Goal: Answer question/provide support: Share knowledge or assist other users

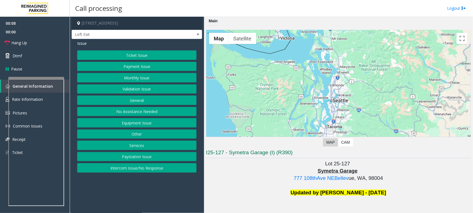
click at [236, 176] on p "777 108thAve NEBellev ue, WA, 98004" at bounding box center [338, 178] width 265 height 7
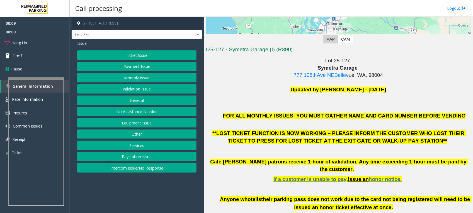
scroll to position [139, 0]
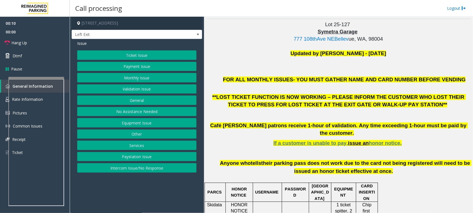
click at [262, 140] on p "If a customer is unable to pay, issue an honor notice." at bounding box center [338, 143] width 265 height 7
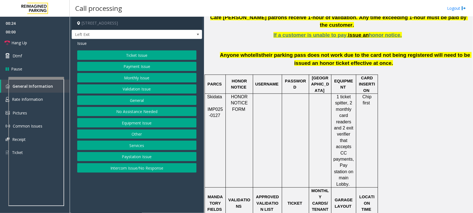
click at [341, 137] on p "1 ticket spitter, 2 monthly card readers and 2 exit verifier that accepts CC pa…" at bounding box center [343, 141] width 21 height 94
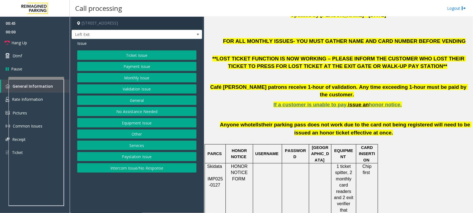
scroll to position [143, 0]
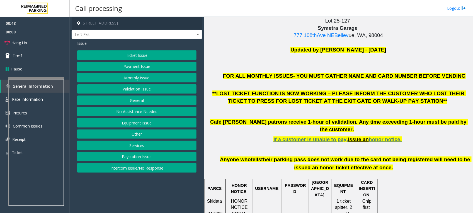
click at [168, 67] on button "Payment Issue" at bounding box center [136, 66] width 119 height 9
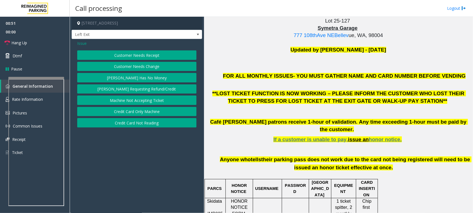
click at [151, 77] on button "Parker Has No Money" at bounding box center [136, 77] width 119 height 9
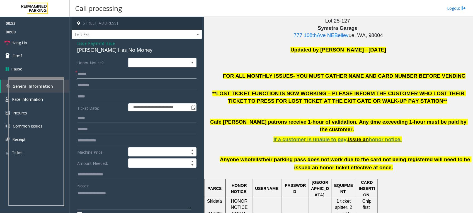
click at [121, 75] on input "text" at bounding box center [136, 73] width 119 height 9
click at [102, 87] on input "text" at bounding box center [136, 85] width 119 height 9
click at [91, 76] on input "text" at bounding box center [136, 73] width 119 height 9
click at [21, 43] on span "Hang Up" at bounding box center [19, 43] width 16 height 6
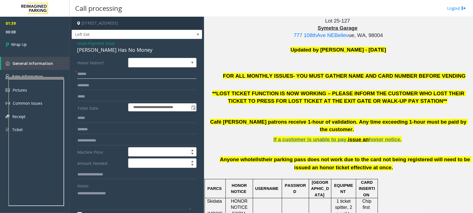
click at [121, 78] on input "text" at bounding box center [136, 73] width 119 height 9
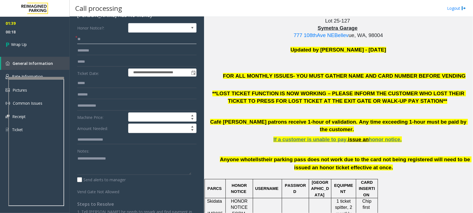
scroll to position [0, 0]
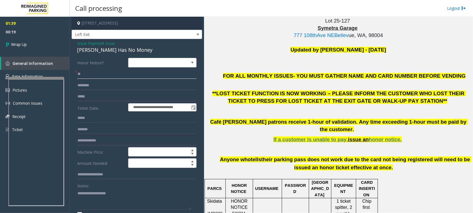
type input "**"
drag, startPoint x: 130, startPoint y: 49, endPoint x: 71, endPoint y: 44, distance: 59.1
click at [72, 44] on div "**********" at bounding box center [137, 164] width 130 height 251
copy div "Issue - Payment Issue Parker Has No Money"
click at [109, 191] on textarea at bounding box center [134, 199] width 114 height 21
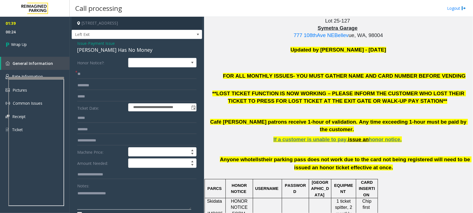
paste textarea "**********"
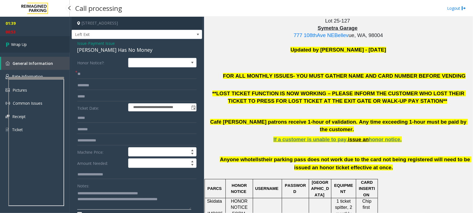
type textarea "**********"
click at [16, 41] on link "Wrap Up" at bounding box center [35, 44] width 70 height 16
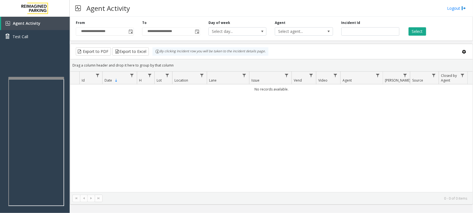
click at [199, 132] on div "No records available." at bounding box center [271, 138] width 403 height 108
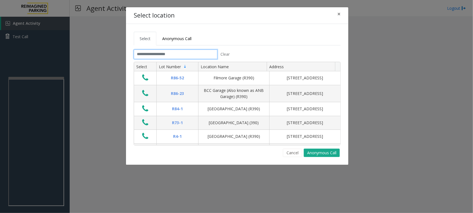
click at [187, 54] on input "text" at bounding box center [176, 54] width 84 height 9
click at [290, 153] on button "Cancel" at bounding box center [292, 153] width 19 height 8
click at [290, 152] on button "Cancel" at bounding box center [292, 153] width 19 height 8
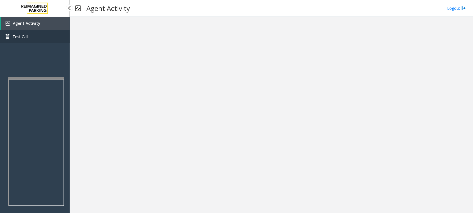
click at [32, 35] on link "Test Call" at bounding box center [35, 36] width 70 height 13
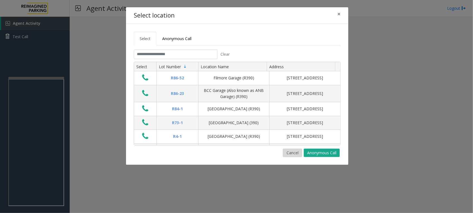
click at [288, 153] on button "Cancel" at bounding box center [292, 153] width 19 height 8
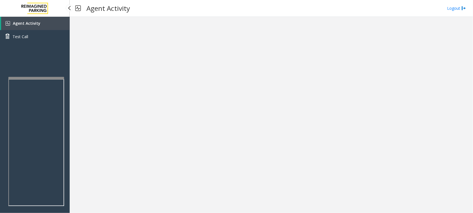
click at [26, 23] on span "Agent Activity" at bounding box center [27, 23] width 28 height 5
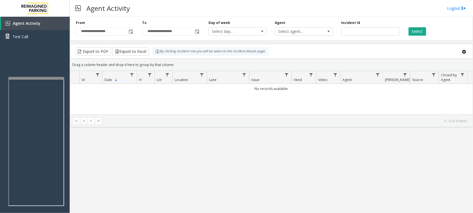
click at [293, 98] on div "No records available." at bounding box center [271, 119] width 403 height 70
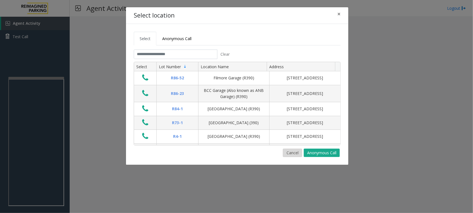
click at [293, 153] on button "Cancel" at bounding box center [292, 153] width 19 height 8
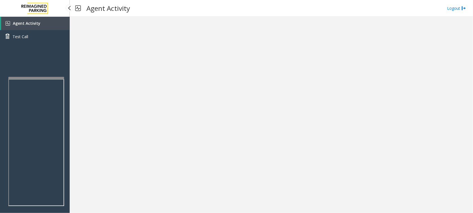
click at [35, 22] on span "Agent Activity" at bounding box center [27, 23] width 28 height 5
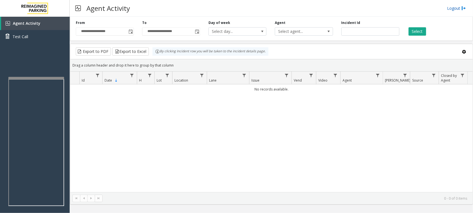
click at [454, 8] on link "Logout" at bounding box center [456, 8] width 19 height 6
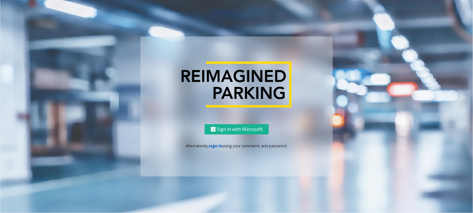
click at [218, 146] on link "sign in" at bounding box center [215, 145] width 13 height 5
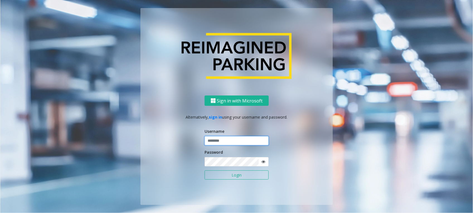
click at [231, 137] on input "text" at bounding box center [237, 140] width 64 height 9
type input "*******"
click at [205, 171] on button "Login" at bounding box center [237, 175] width 64 height 9
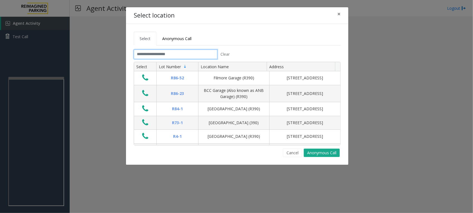
click at [186, 58] on input "text" at bounding box center [176, 54] width 84 height 9
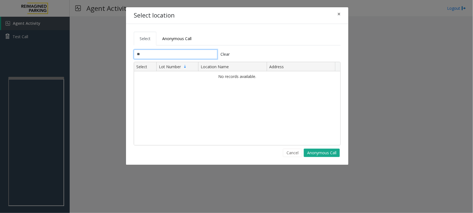
type input "*"
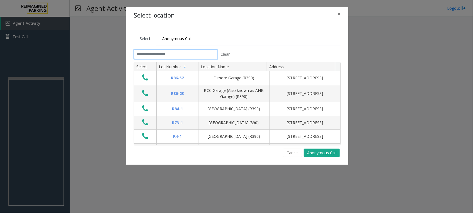
click at [164, 56] on input "text" at bounding box center [176, 54] width 84 height 9
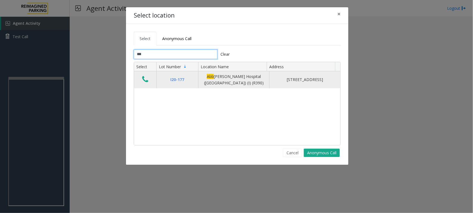
type input "***"
click at [229, 78] on div "[GEOGRAPHIC_DATA][PERSON_NAME] ([GEOGRAPHIC_DATA]) (I) (R390)" at bounding box center [234, 80] width 64 height 13
click at [146, 79] on icon "Data table" at bounding box center [145, 80] width 6 height 8
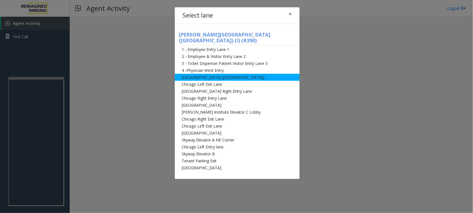
click at [225, 74] on li "[GEOGRAPHIC_DATA] ([GEOGRAPHIC_DATA])" at bounding box center [237, 77] width 125 height 7
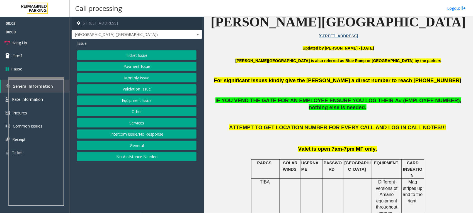
scroll to position [139, 0]
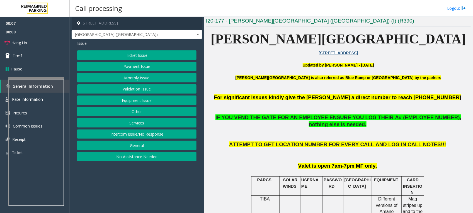
click at [267, 128] on p at bounding box center [338, 134] width 265 height 13
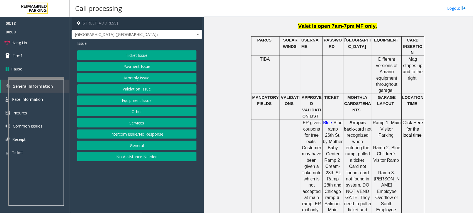
scroll to position [279, 0]
click at [365, 120] on p "Antipas back- card not recognized when entering the ramp, pulled a ticket Card …" at bounding box center [358, 207] width 28 height 175
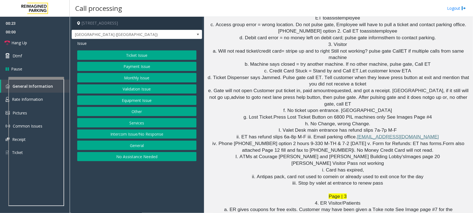
scroll to position [1435, 0]
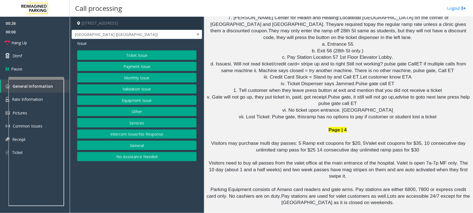
click at [113, 51] on button "Ticket Issue" at bounding box center [136, 54] width 119 height 9
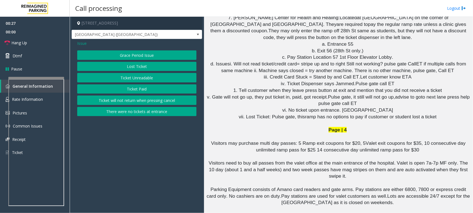
click at [146, 78] on button "Ticket Unreadable" at bounding box center [136, 77] width 119 height 9
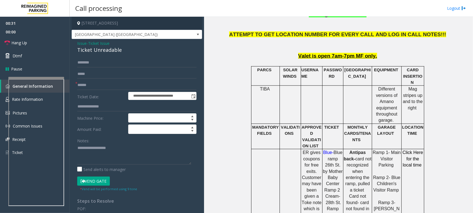
scroll to position [250, 0]
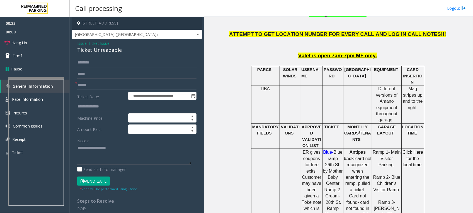
click at [100, 84] on input "text" at bounding box center [136, 85] width 119 height 9
type input "*********"
click at [117, 61] on input "text" at bounding box center [136, 62] width 119 height 9
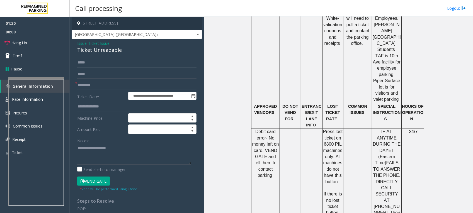
scroll to position [529, 0]
type input "*****"
click at [296, 127] on td at bounding box center [290, 186] width 21 height 119
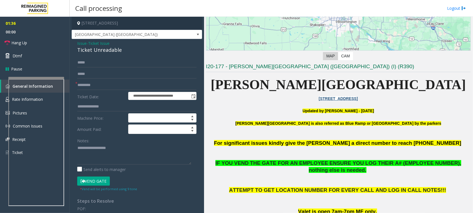
scroll to position [106, 0]
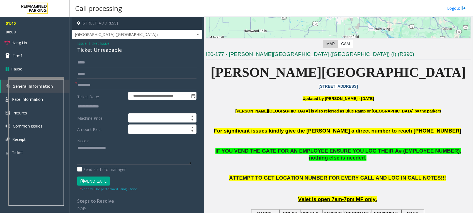
click at [93, 182] on button "Vend Gate" at bounding box center [93, 181] width 33 height 9
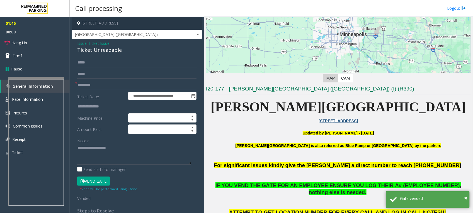
scroll to position [71, 0]
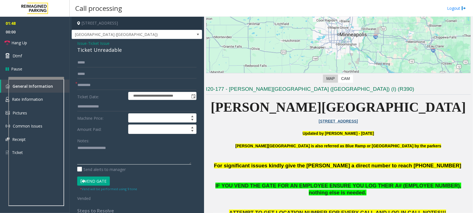
click at [135, 148] on textarea at bounding box center [134, 154] width 114 height 21
drag, startPoint x: 125, startPoint y: 52, endPoint x: 77, endPoint y: 43, distance: 48.7
click at [77, 43] on div "**********" at bounding box center [137, 171] width 130 height 264
copy div "Issue - Ticket Issue Ticket Unreadable"
click at [28, 41] on link "Hang Up" at bounding box center [35, 42] width 70 height 13
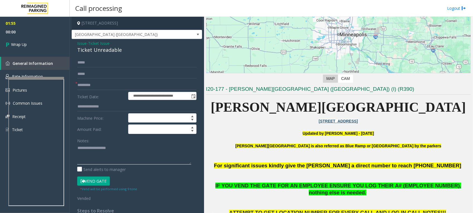
click at [101, 144] on textarea at bounding box center [134, 154] width 114 height 21
paste textarea "**********"
click at [135, 149] on textarea at bounding box center [134, 154] width 114 height 21
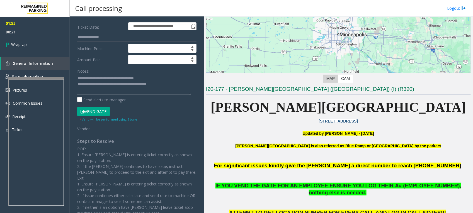
scroll to position [0, 0]
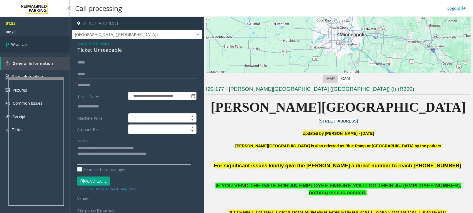
type textarea "**********"
click at [28, 45] on link "Wrap Up" at bounding box center [35, 44] width 70 height 16
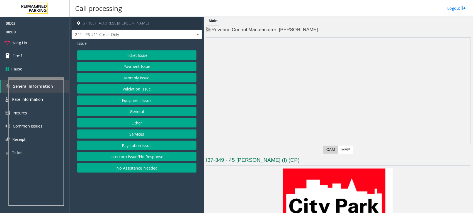
click at [376, 99] on img at bounding box center [338, 91] width 264 height 107
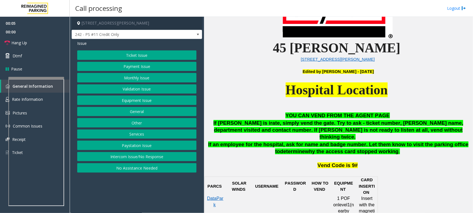
scroll to position [209, 0]
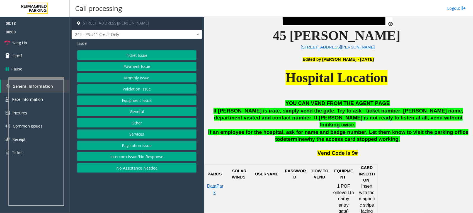
click at [161, 89] on button "Validation Issue" at bounding box center [136, 88] width 119 height 9
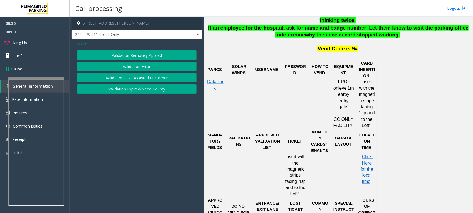
scroll to position [349, 0]
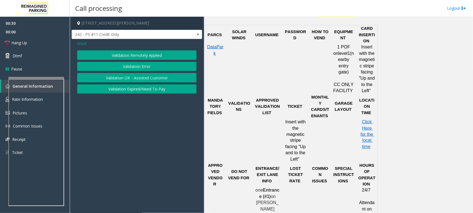
click at [298, 137] on span "Insert with the magnetic stripe facing "Up and to the Left"" at bounding box center [296, 141] width 22 height 42
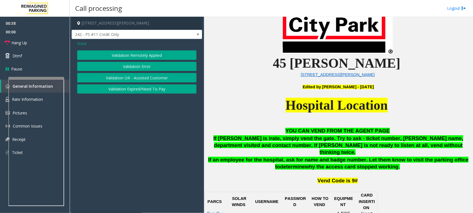
scroll to position [244, 0]
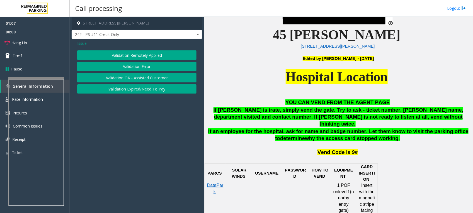
scroll to position [209, 0]
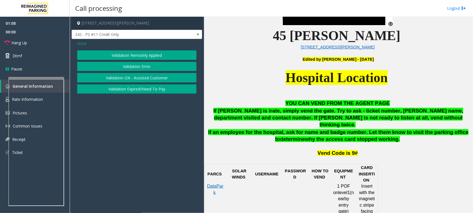
click at [266, 87] on p "Hospital Location" at bounding box center [338, 84] width 265 height 30
click at [264, 130] on p "If an employee for the hospital, ask for name and badge number. Let them know t…" at bounding box center [338, 136] width 265 height 14
click at [165, 67] on button "Validation Error" at bounding box center [136, 66] width 119 height 9
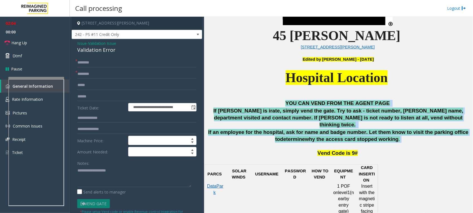
drag, startPoint x: 384, startPoint y: 134, endPoint x: 289, endPoint y: 102, distance: 99.5
click at [289, 102] on div "YOU CAN VEND FROM THE AGENT PAGE If [PERSON_NAME] is irate, simply vend the gat…" at bounding box center [338, 128] width 265 height 57
click at [289, 102] on p "YOU CAN VEND FROM THE AGENT PAGE" at bounding box center [338, 103] width 265 height 7
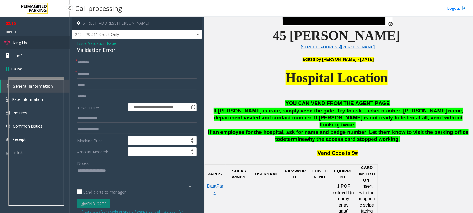
click at [26, 42] on span "Hang Up" at bounding box center [19, 43] width 16 height 6
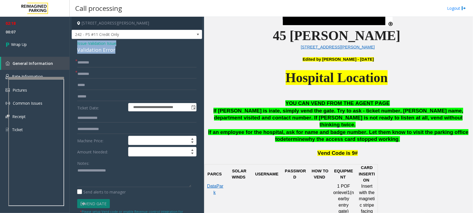
drag, startPoint x: 118, startPoint y: 51, endPoint x: 74, endPoint y: 45, distance: 43.8
click at [74, 45] on div "**********" at bounding box center [137, 204] width 130 height 330
copy div "Issue - Validation Issue Validation Error"
click at [104, 170] on textarea at bounding box center [134, 176] width 114 height 21
paste textarea "**********"
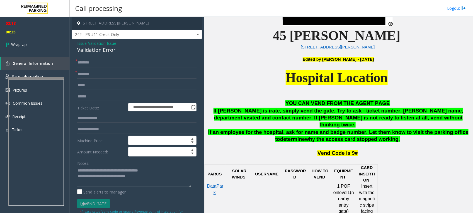
type textarea "**********"
click at [98, 62] on input "text" at bounding box center [136, 62] width 119 height 9
type input "**"
click at [95, 77] on input "text" at bounding box center [136, 73] width 119 height 9
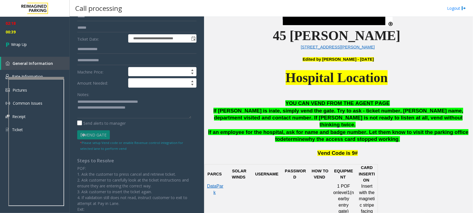
scroll to position [70, 0]
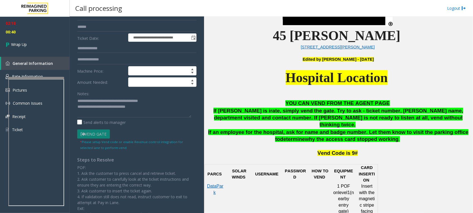
type input "**"
click at [150, 105] on textarea at bounding box center [134, 107] width 114 height 21
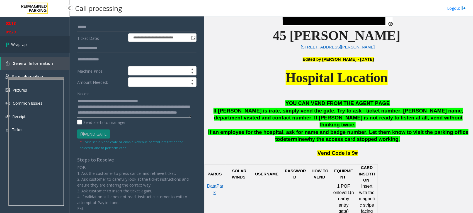
type textarea "**********"
click at [17, 42] on span "Wrap Up" at bounding box center [19, 45] width 16 height 6
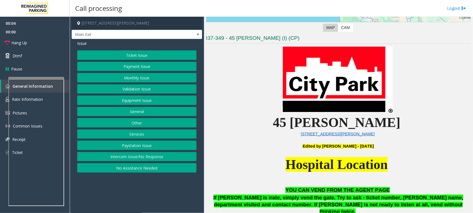
scroll to position [174, 0]
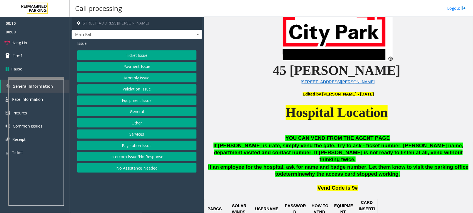
click at [139, 87] on button "Validation Issue" at bounding box center [136, 88] width 119 height 9
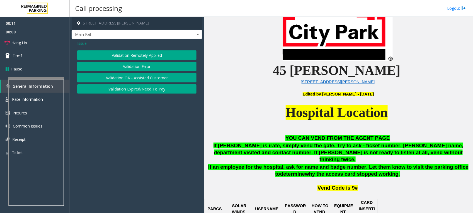
click at [144, 66] on button "Validation Error" at bounding box center [136, 66] width 119 height 9
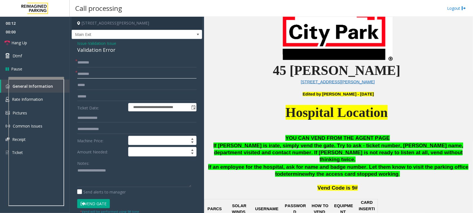
click at [111, 77] on input "text" at bounding box center [136, 73] width 119 height 9
click at [91, 98] on input "text" at bounding box center [136, 96] width 119 height 9
type input "******"
click at [106, 66] on input "text" at bounding box center [136, 62] width 119 height 9
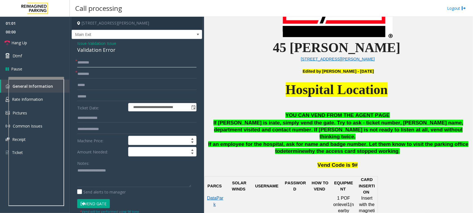
scroll to position [209, 0]
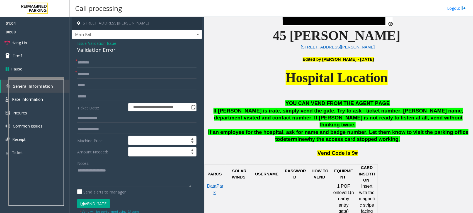
click at [91, 61] on input "text" at bounding box center [136, 62] width 119 height 9
type input "****"
type input "*"
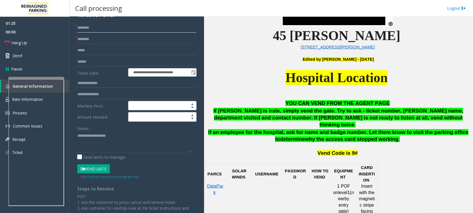
scroll to position [0, 0]
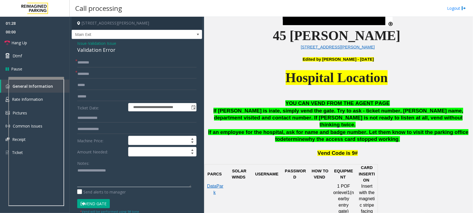
click at [108, 174] on textarea at bounding box center [134, 176] width 114 height 21
click at [106, 73] on input "text" at bounding box center [136, 73] width 119 height 9
click at [107, 63] on input "text" at bounding box center [136, 62] width 119 height 9
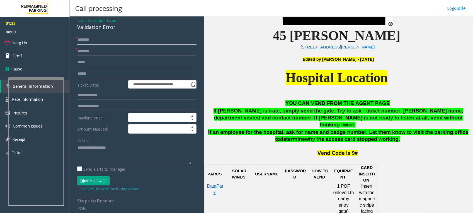
scroll to position [35, 0]
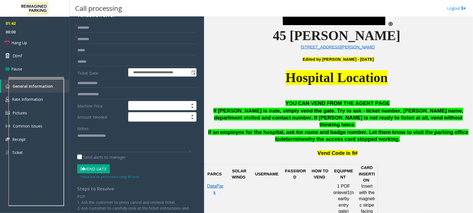
click at [98, 168] on button "Vend Gate" at bounding box center [93, 168] width 33 height 9
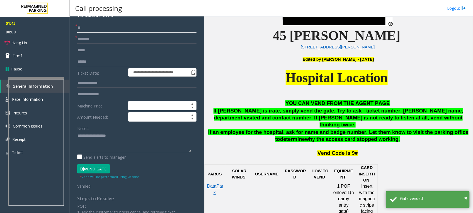
type input "**"
click at [101, 40] on input "text" at bounding box center [136, 39] width 119 height 9
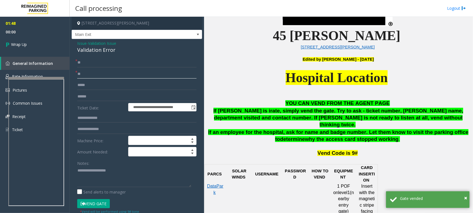
type input "**"
drag, startPoint x: 117, startPoint y: 50, endPoint x: 73, endPoint y: 46, distance: 44.2
click at [73, 46] on div "**********" at bounding box center [137, 206] width 130 height 334
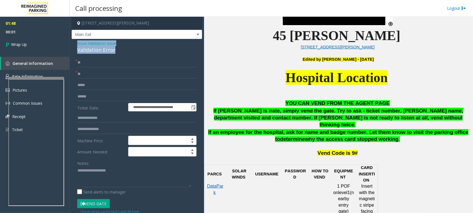
copy div "Issue - Validation Issue Validation Error"
drag, startPoint x: 133, startPoint y: 173, endPoint x: 129, endPoint y: 175, distance: 4.4
click at [130, 175] on textarea at bounding box center [134, 176] width 114 height 21
paste textarea "**********"
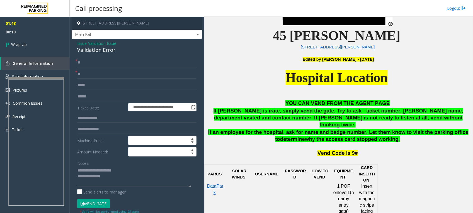
click at [129, 173] on textarea at bounding box center [134, 176] width 114 height 21
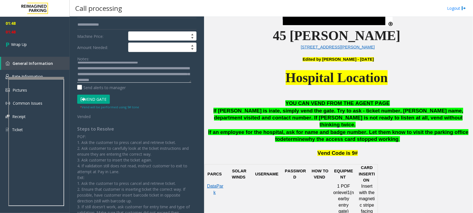
scroll to position [70, 0]
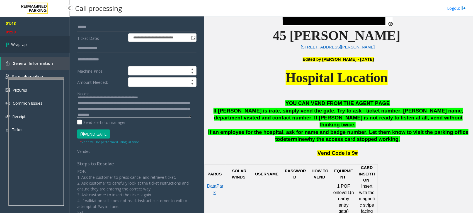
type textarea "**********"
click at [24, 45] on span "Wrap Up" at bounding box center [19, 45] width 16 height 6
